Goal: Task Accomplishment & Management: Manage account settings

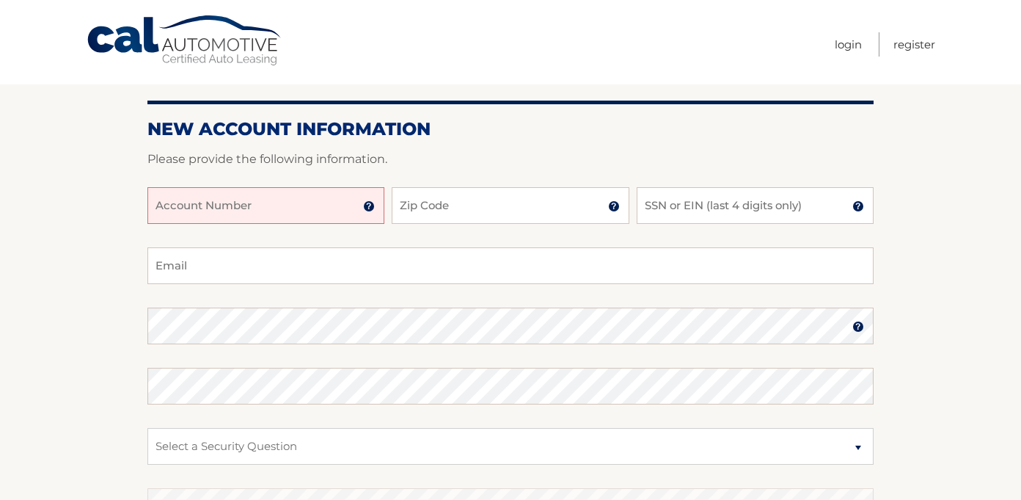
scroll to position [129, 0]
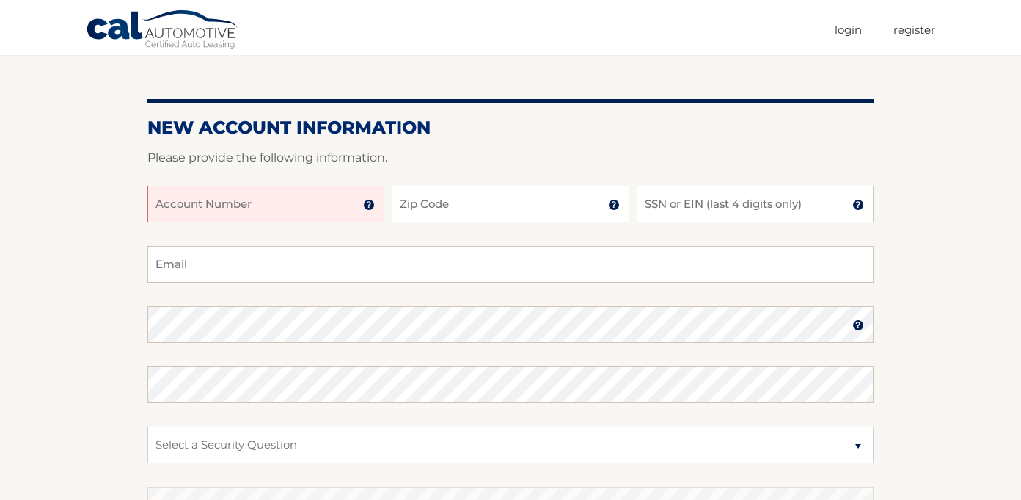
click at [304, 207] on input "Account Number" at bounding box center [265, 204] width 237 height 37
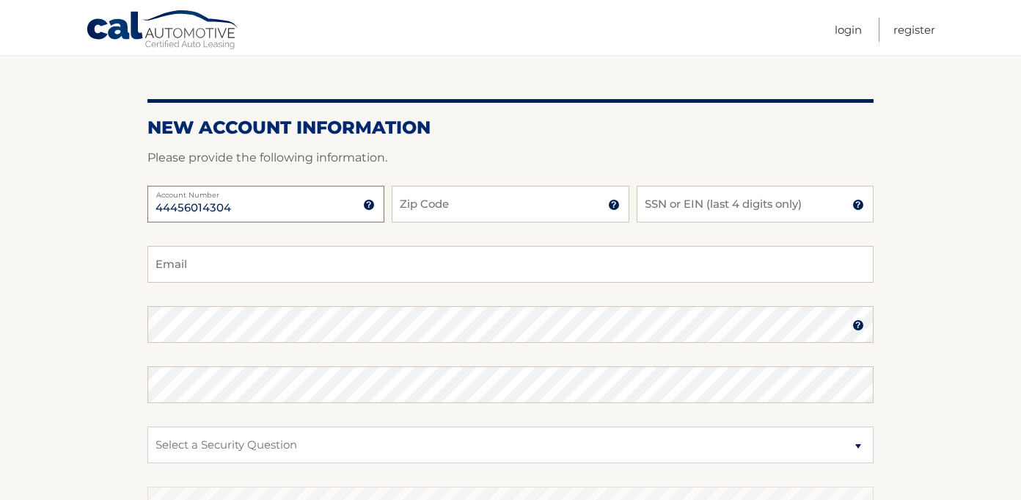
type input "44456014304"
click at [456, 211] on input "Zip Code" at bounding box center [510, 204] width 237 height 37
type input "33324"
click at [734, 201] on input "SSN or EIN (last 4 digits only)" at bounding box center [755, 204] width 237 height 37
type input "1980"
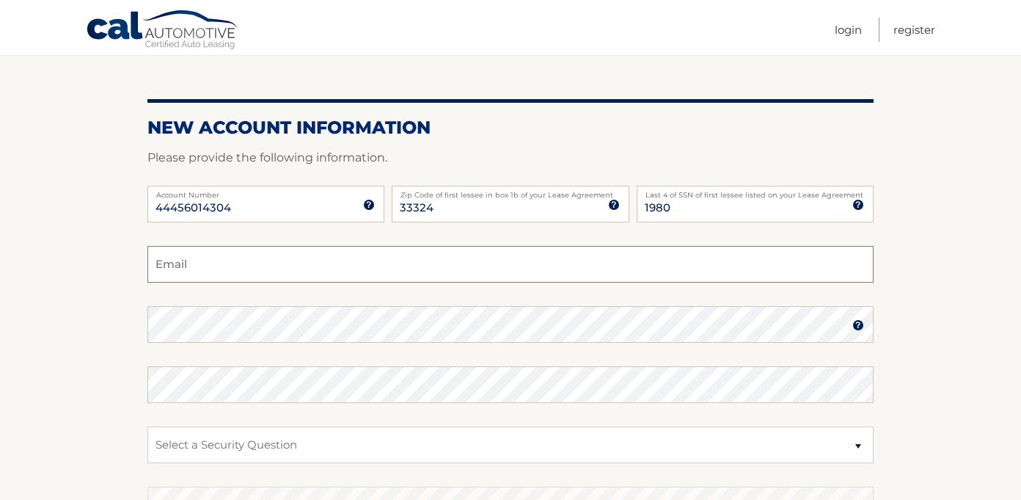
click at [238, 265] on input "Email" at bounding box center [510, 264] width 726 height 37
type input "charlottehobbs@gmail.com"
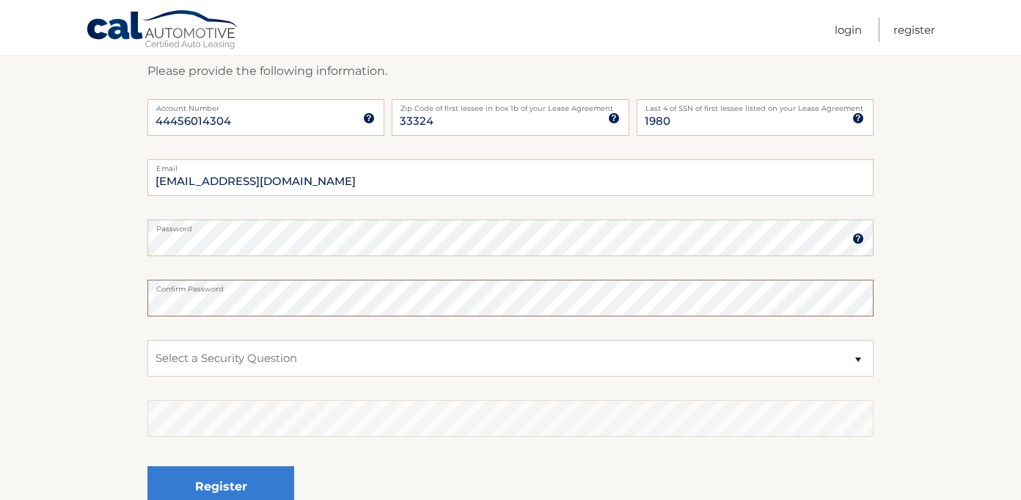
scroll to position [234, 0]
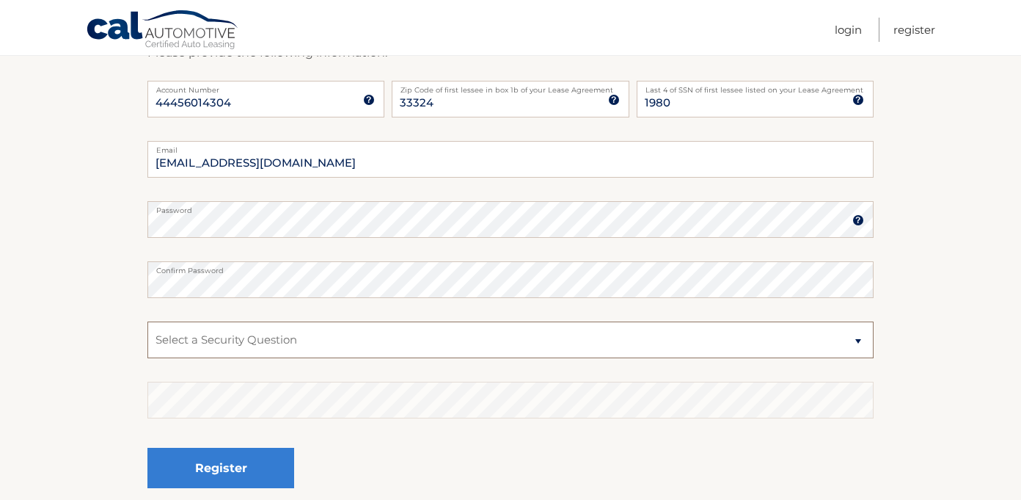
click at [266, 347] on select "Select a Security Question What was the name of your elementary school? What is…" at bounding box center [510, 339] width 726 height 37
select select "2"
click at [147, 321] on select "Select a Security Question What was the name of your elementary school? What is…" at bounding box center [510, 339] width 726 height 37
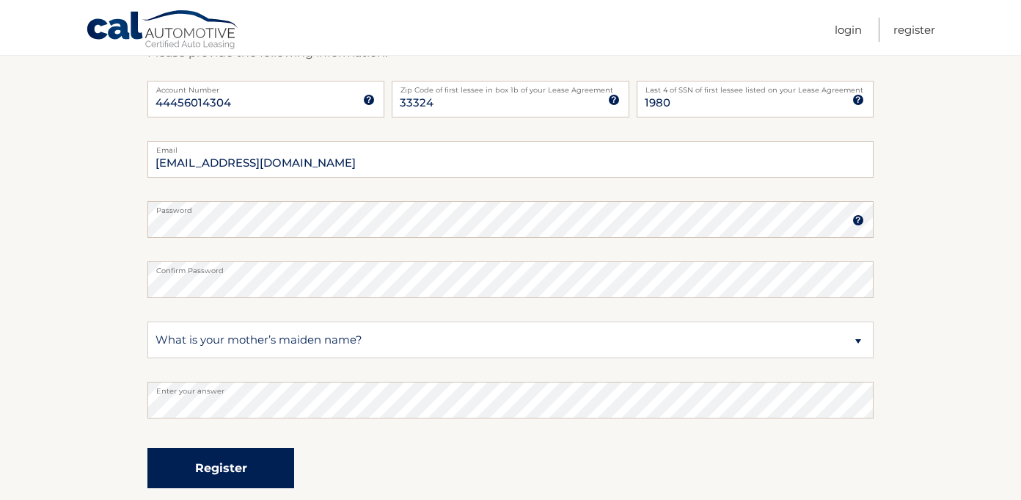
click at [213, 464] on button "Register" at bounding box center [220, 468] width 147 height 40
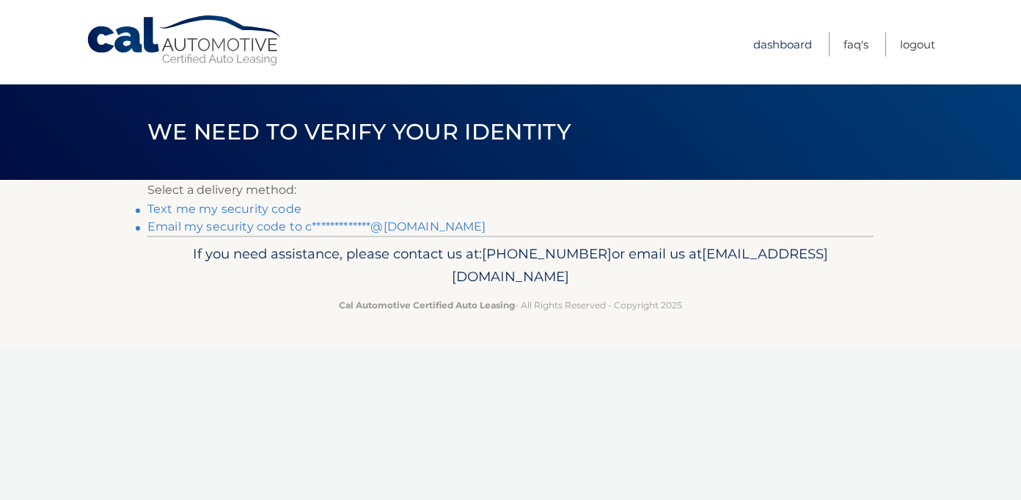
click at [787, 47] on link "Dashboard" at bounding box center [783, 44] width 59 height 24
click at [244, 213] on link "Text me my security code" at bounding box center [224, 209] width 154 height 14
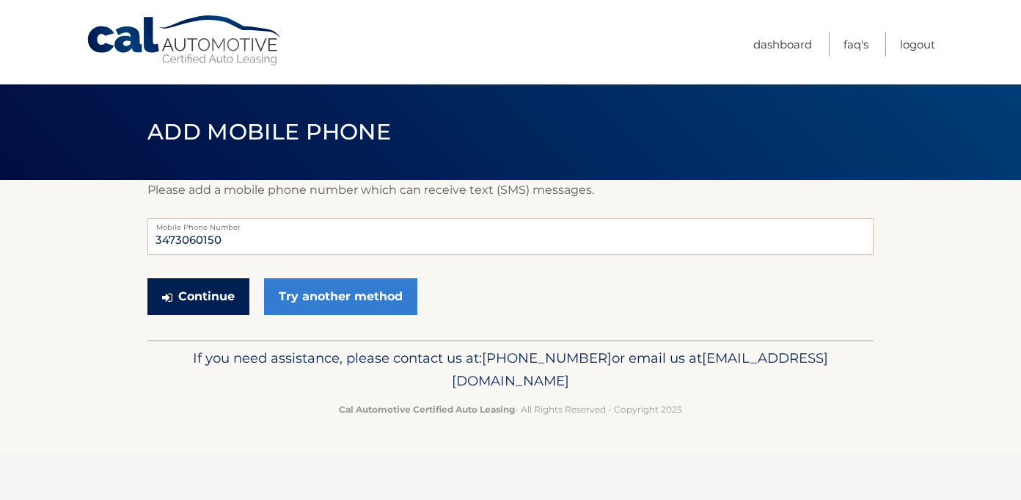
click at [219, 288] on button "Continue" at bounding box center [198, 296] width 102 height 37
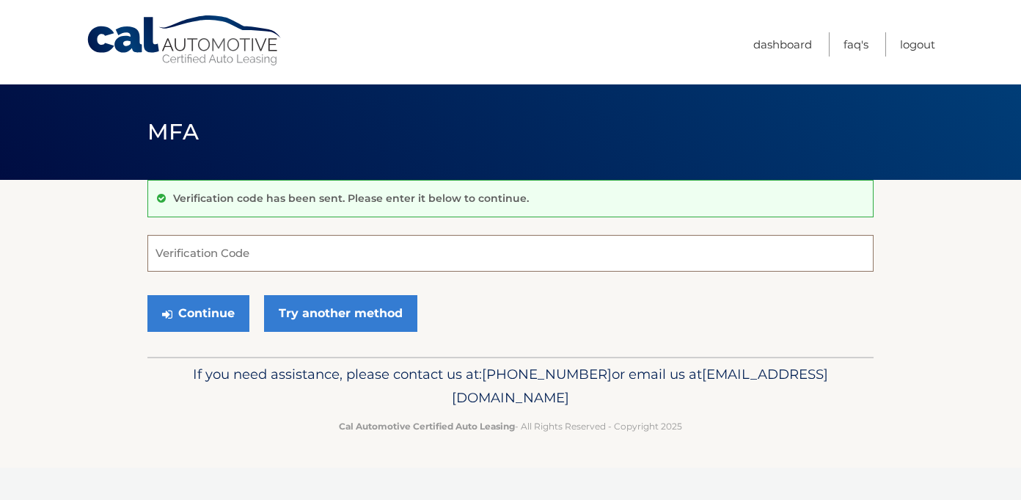
click at [222, 252] on input "Verification Code" at bounding box center [510, 253] width 726 height 37
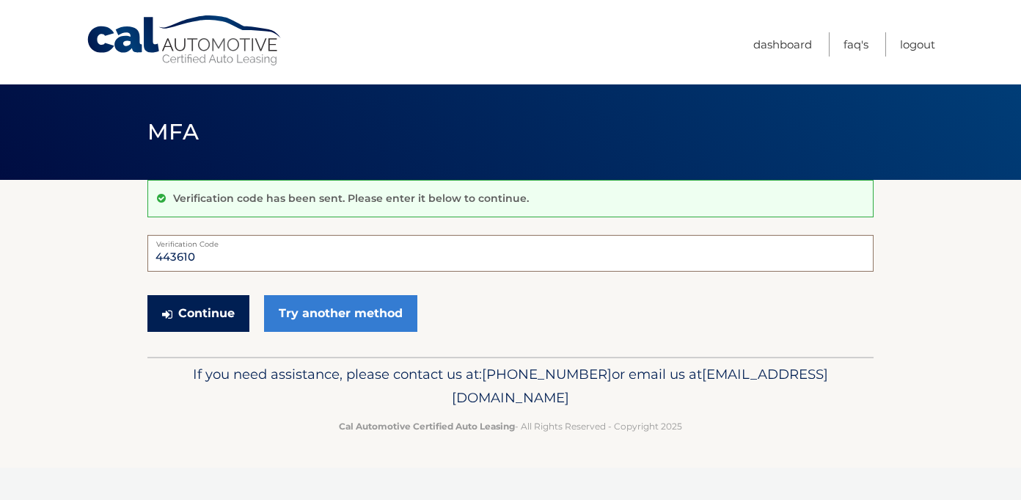
type input "443610"
click at [216, 327] on button "Continue" at bounding box center [198, 313] width 102 height 37
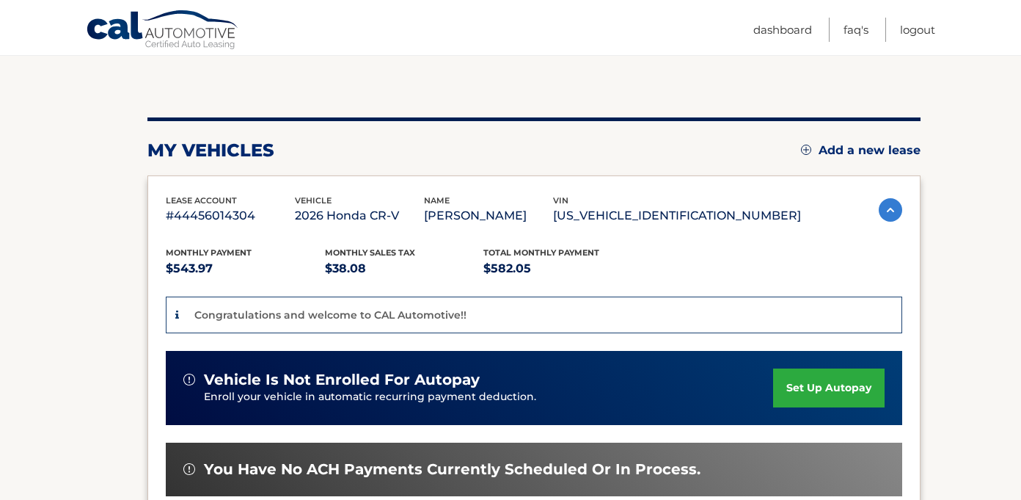
scroll to position [133, 0]
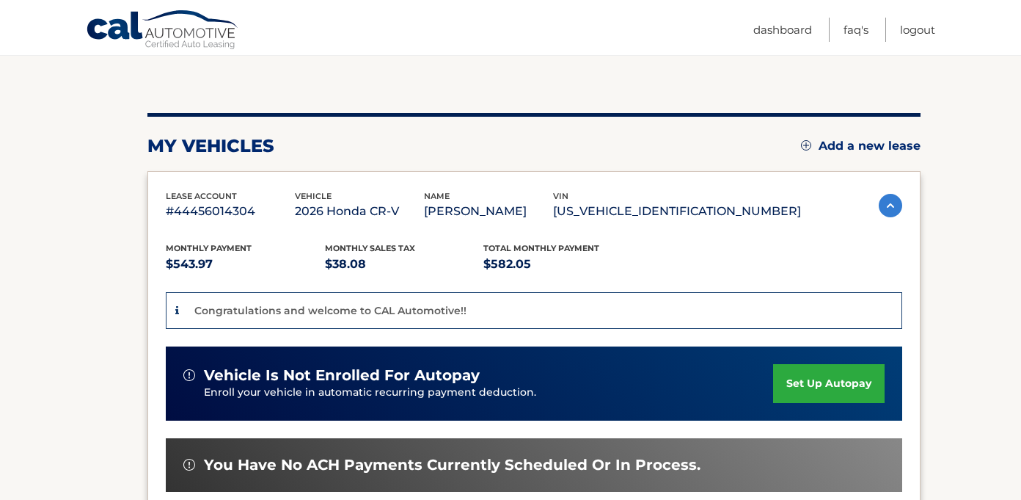
click at [802, 379] on link "set up autopay" at bounding box center [829, 383] width 112 height 39
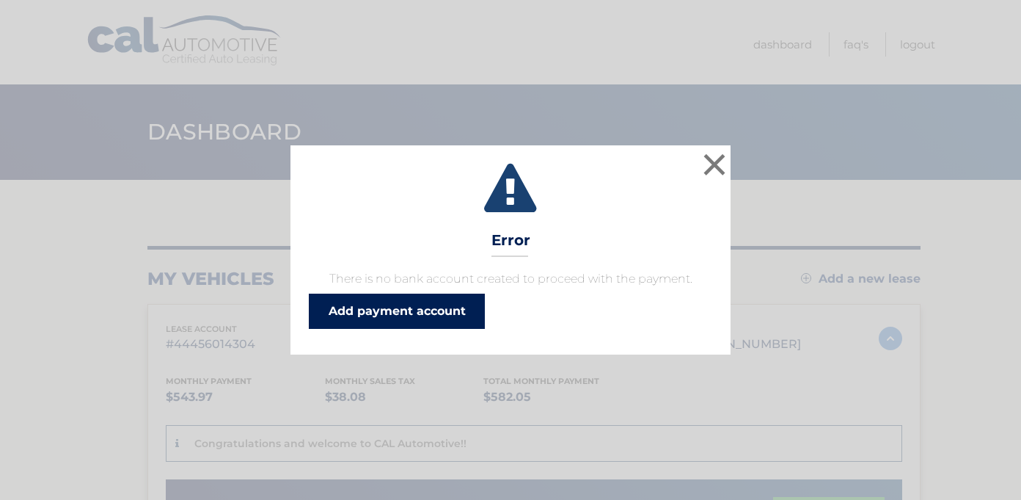
click at [362, 317] on link "Add payment account" at bounding box center [397, 310] width 176 height 35
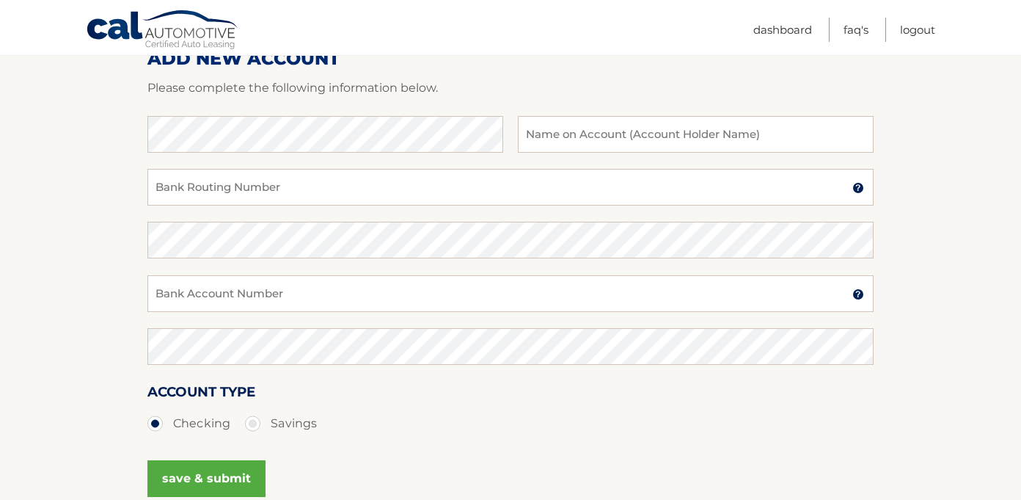
scroll to position [205, 0]
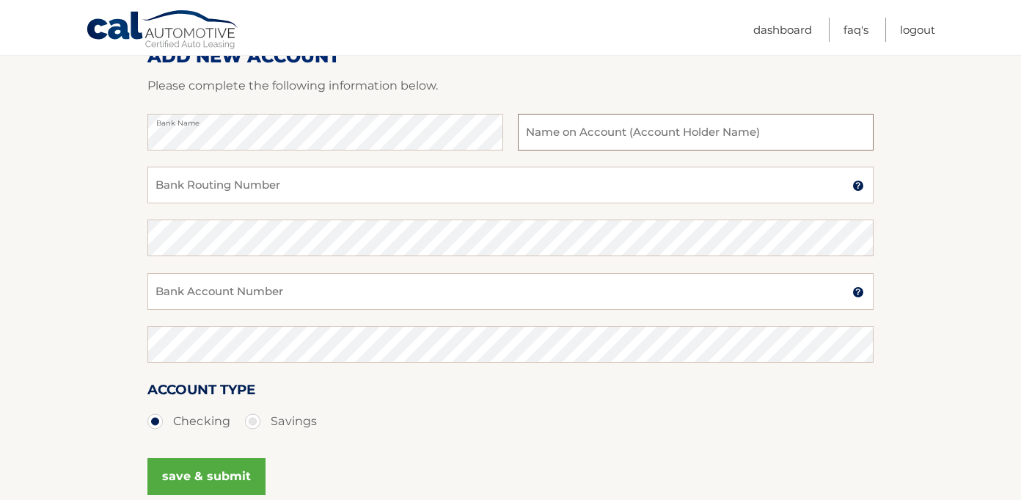
click at [561, 134] on input "text" at bounding box center [696, 132] width 356 height 37
type input "Charlotte V Hobbs"
click at [316, 196] on input "Bank Routing Number" at bounding box center [510, 185] width 726 height 37
type input "065301948"
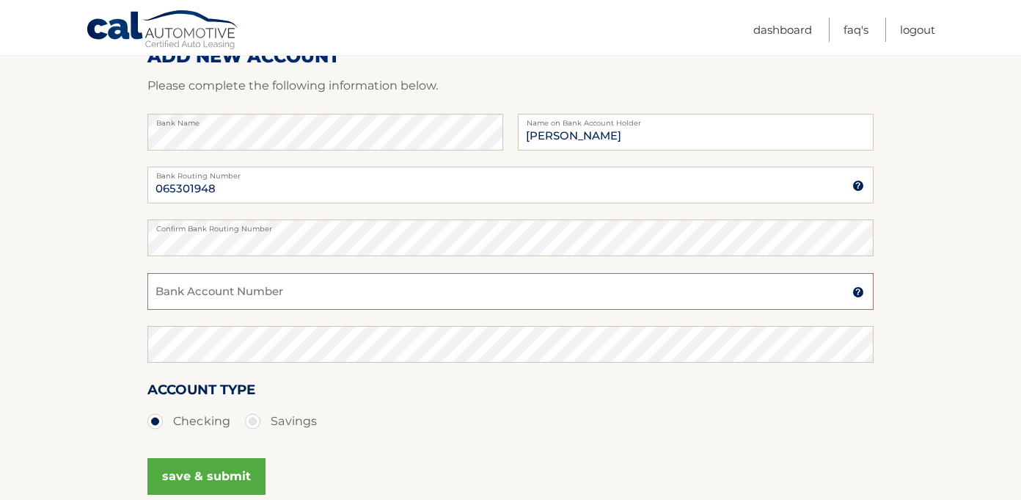
click at [244, 295] on input "Bank Account Number" at bounding box center [510, 291] width 726 height 37
type input "4820677583"
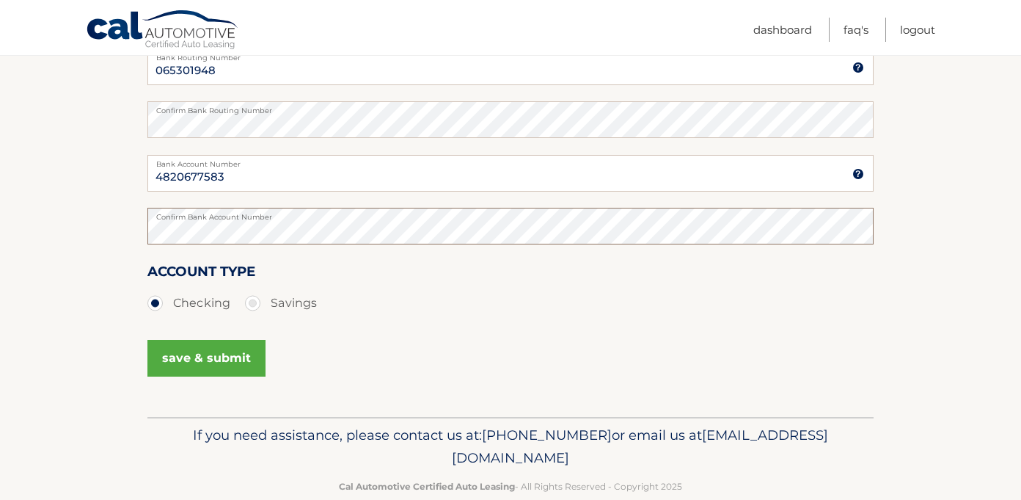
scroll to position [328, 0]
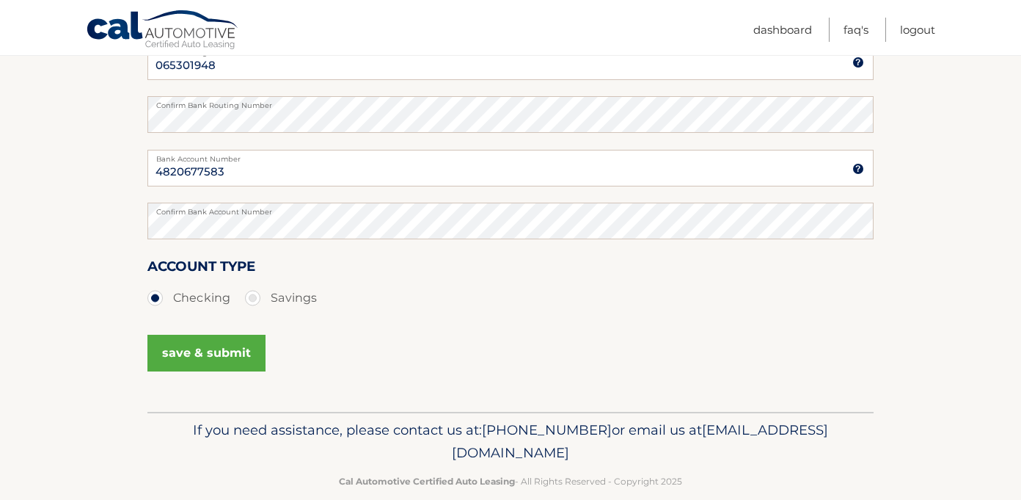
click at [219, 354] on button "save & submit" at bounding box center [206, 353] width 118 height 37
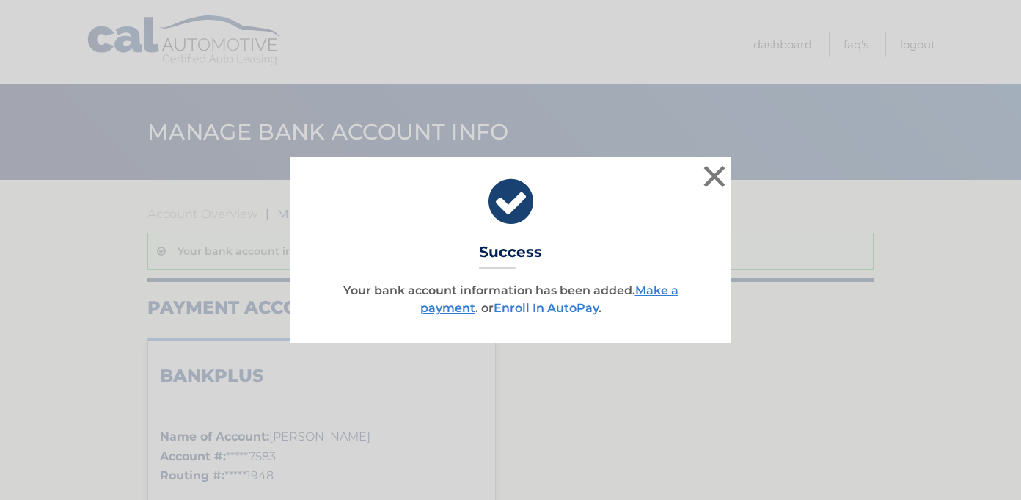
click at [550, 307] on link "Enroll In AutoPay" at bounding box center [546, 308] width 105 height 14
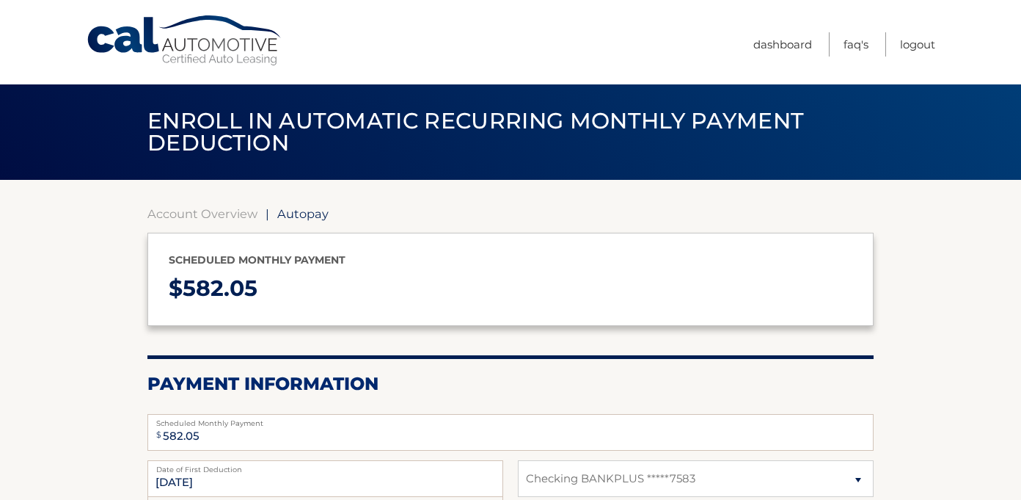
select select "M2Y5NjExMGEtOTcwZS00YTk1LWI3NDQtZDA4MTZlZDljMTVi"
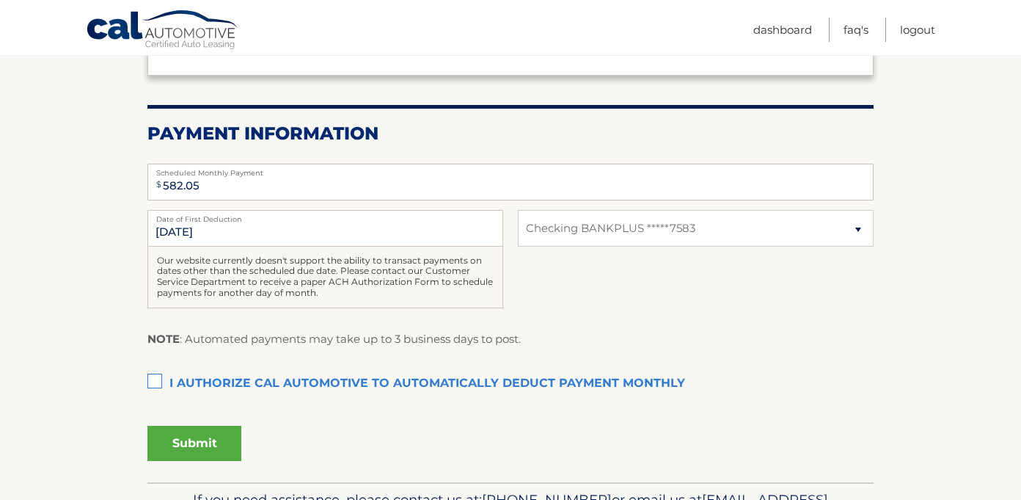
scroll to position [261, 0]
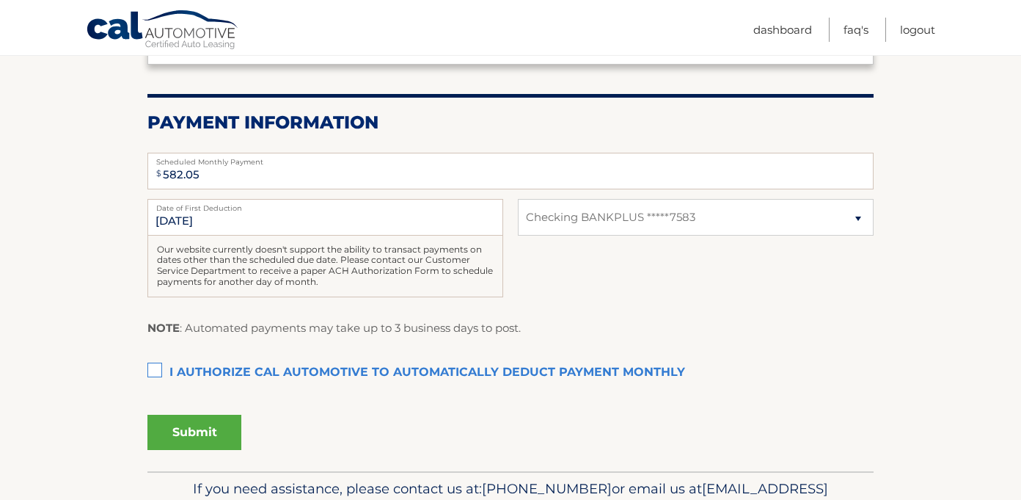
click at [154, 371] on label "I authorize cal automotive to automatically deduct payment monthly This checkbo…" at bounding box center [510, 372] width 726 height 29
click at [0, 0] on input "I authorize cal automotive to automatically deduct payment monthly This checkbo…" at bounding box center [0, 0] width 0 height 0
click at [190, 426] on button "Submit" at bounding box center [194, 432] width 94 height 35
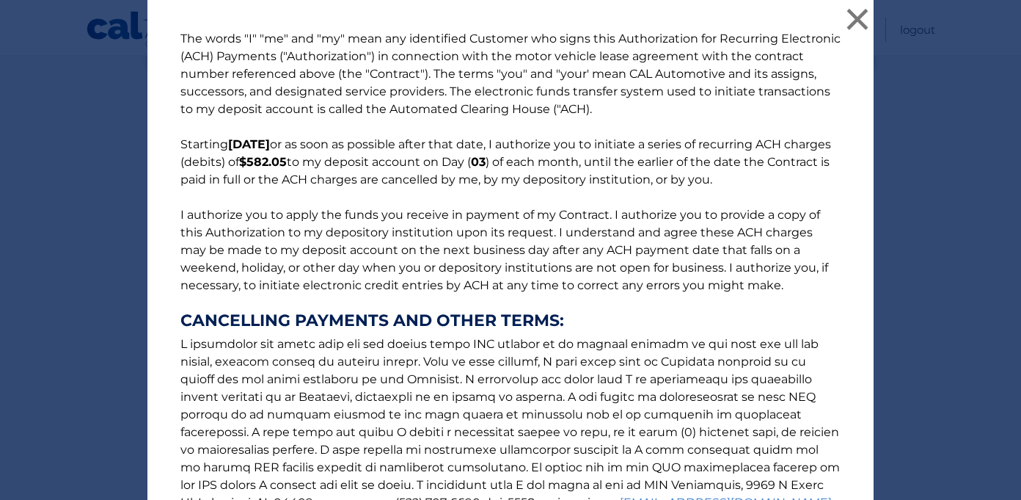
scroll to position [193, 0]
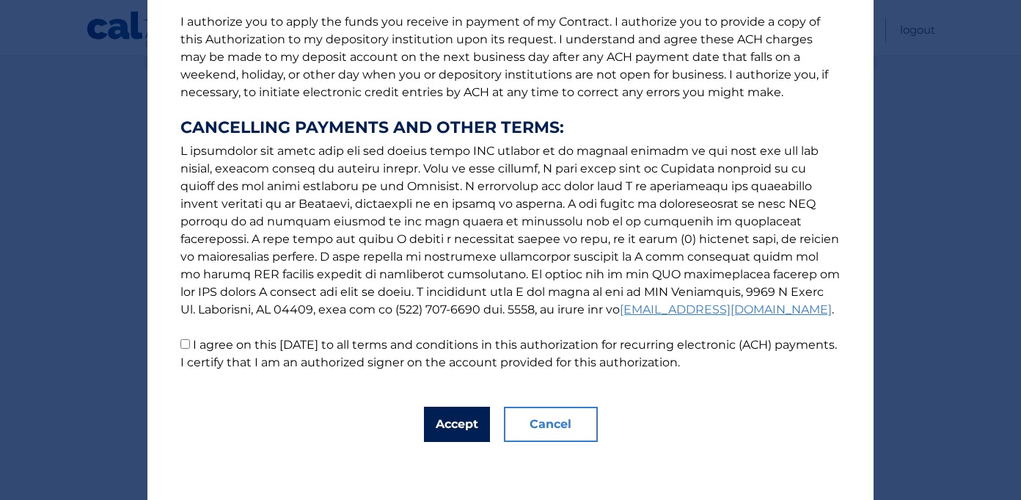
click at [459, 417] on button "Accept" at bounding box center [457, 423] width 66 height 35
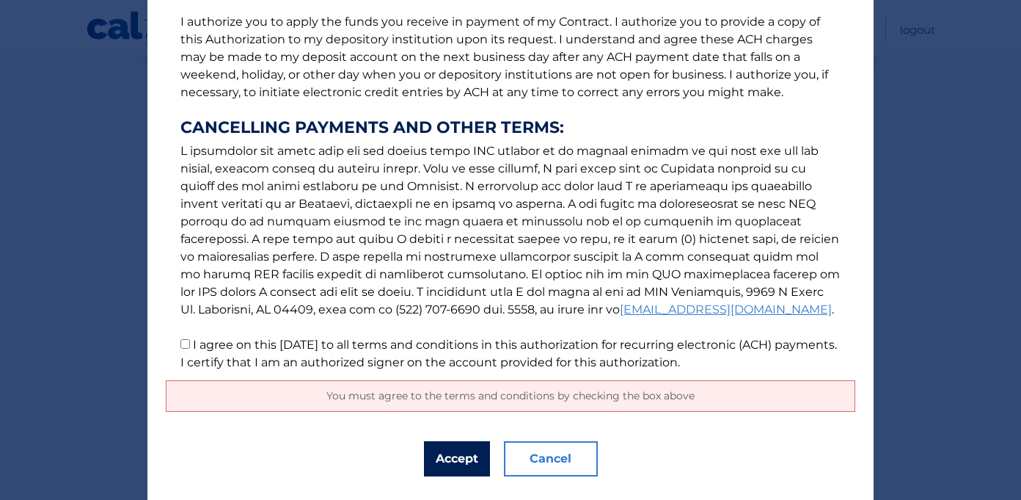
click at [462, 467] on button "Accept" at bounding box center [457, 458] width 66 height 35
click at [181, 344] on input "I agree on this [DATE] to all terms and conditions in this authorization for re…" at bounding box center [185, 344] width 10 height 10
checkbox input "true"
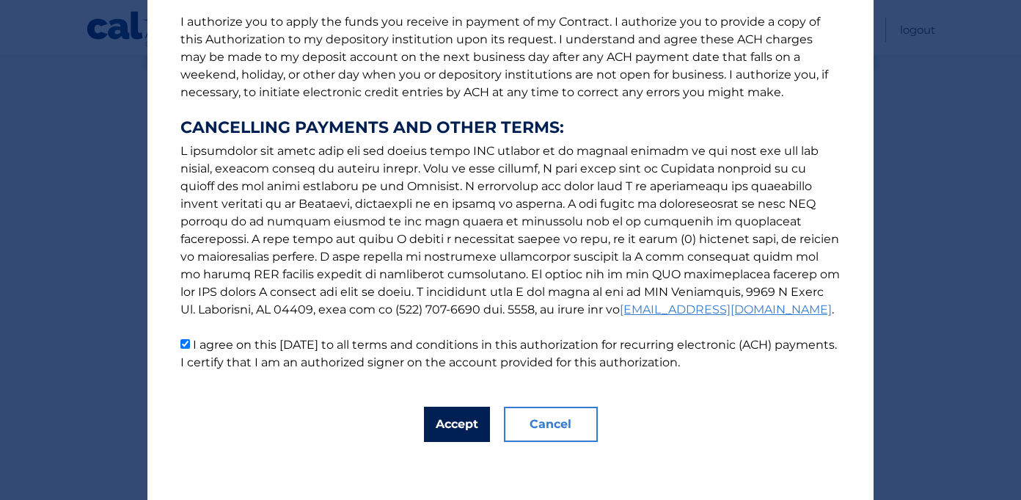
click at [443, 423] on button "Accept" at bounding box center [457, 423] width 66 height 35
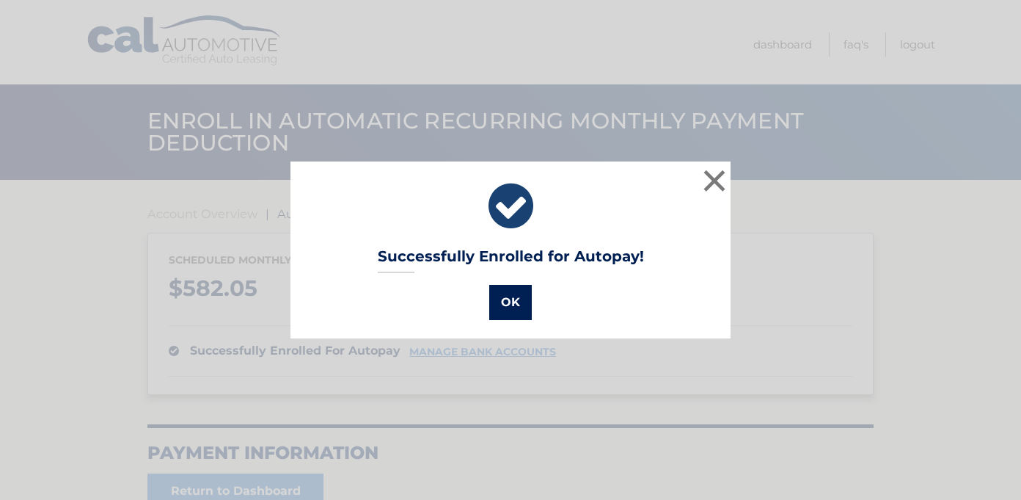
click at [507, 302] on button "OK" at bounding box center [510, 302] width 43 height 35
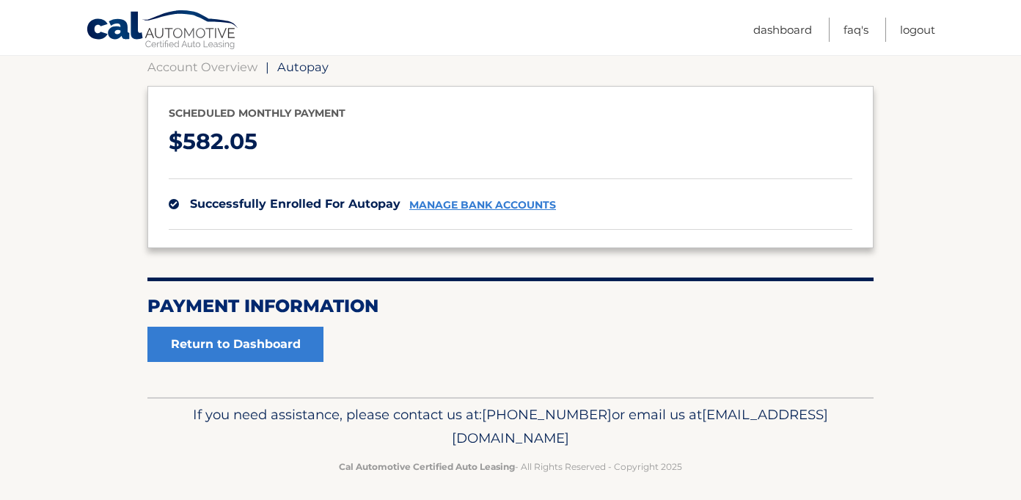
scroll to position [156, 0]
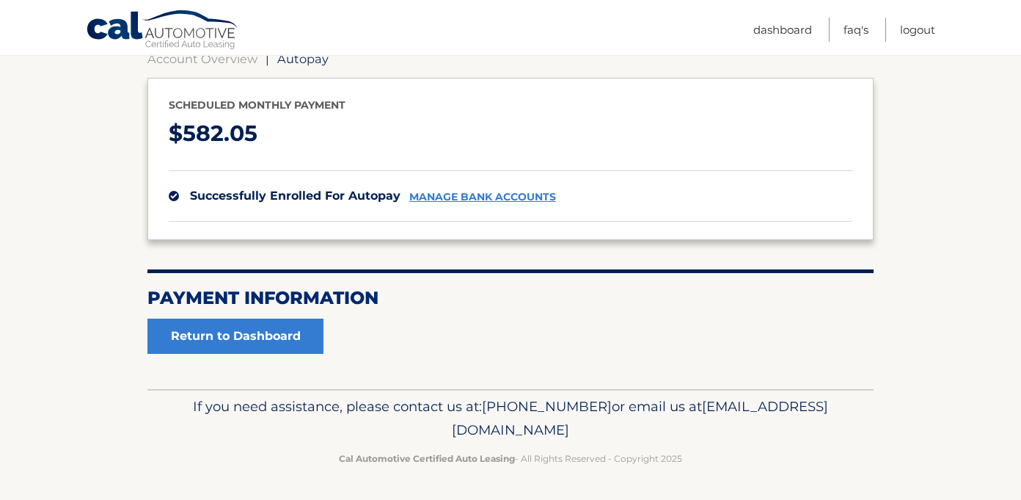
drag, startPoint x: 384, startPoint y: 427, endPoint x: 638, endPoint y: 437, distance: 254.1
click at [638, 437] on p "If you need assistance, please contact us at: [PHONE_NUMBER] or email us at [EM…" at bounding box center [510, 418] width 707 height 47
copy span "[EMAIL_ADDRESS][DOMAIN_NAME]"
